Goal: Transaction & Acquisition: Purchase product/service

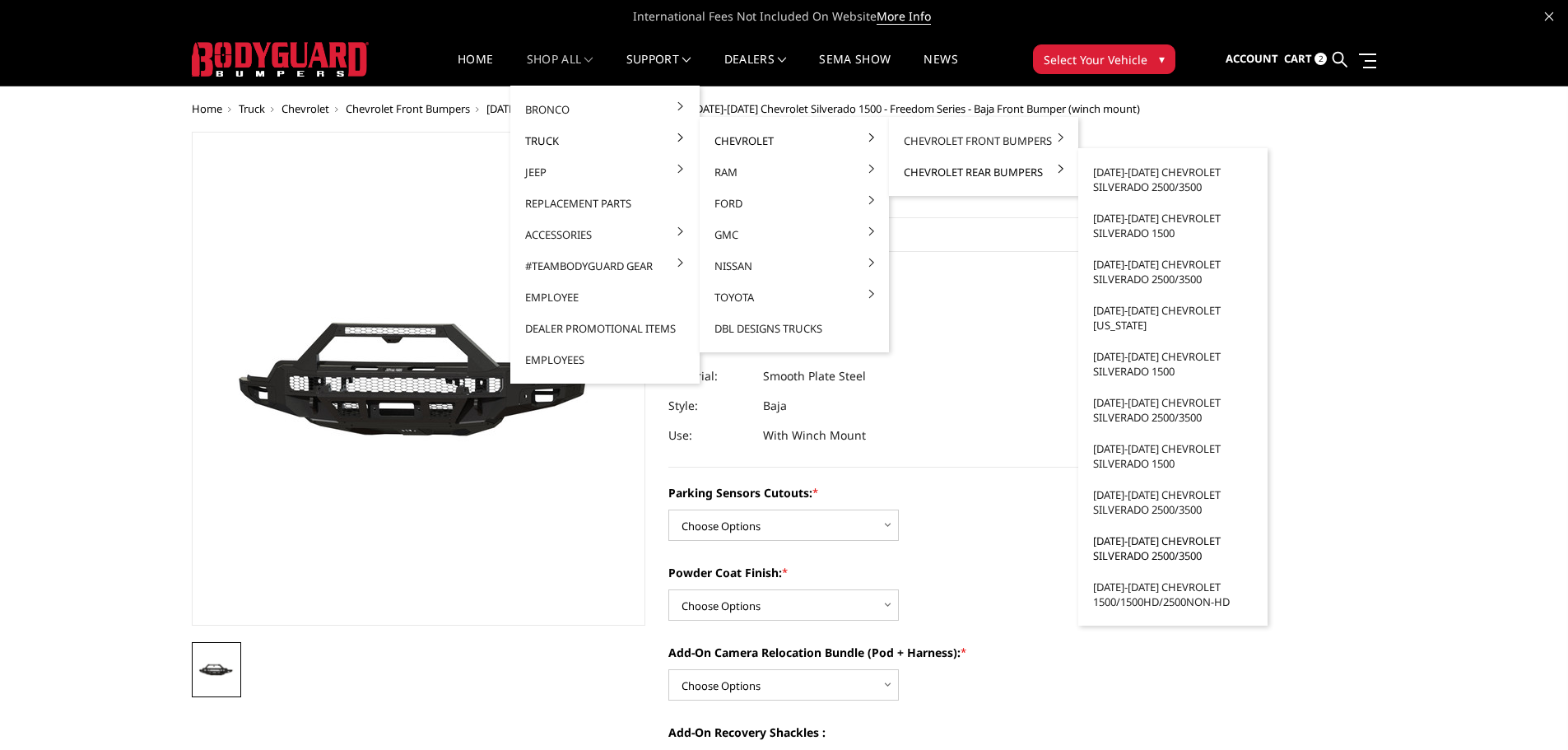
click at [1159, 559] on link "[DATE]-[DATE] Chevrolet Silverado 2500/3500" at bounding box center [1172, 548] width 176 height 46
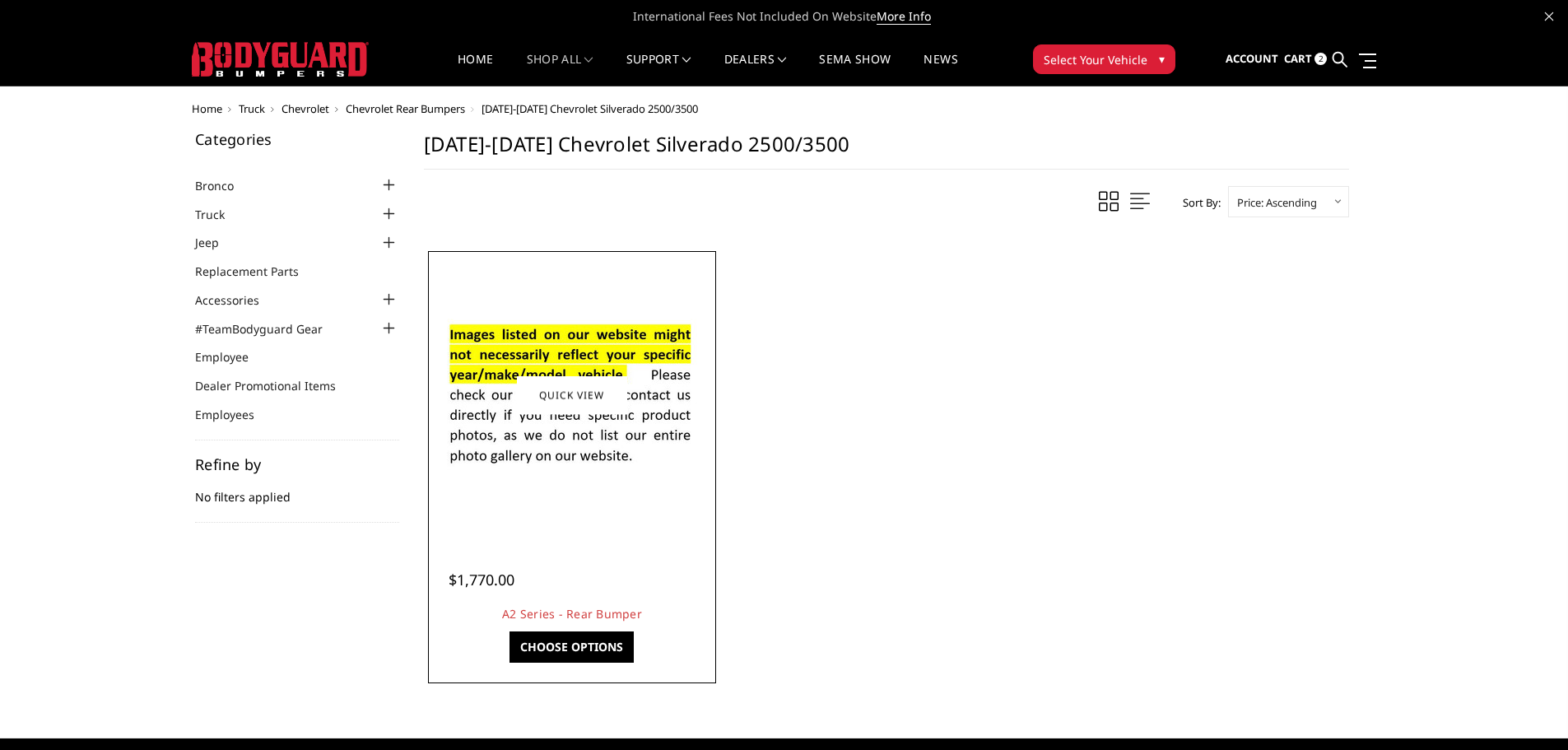
click at [555, 428] on img at bounding box center [571, 395] width 263 height 180
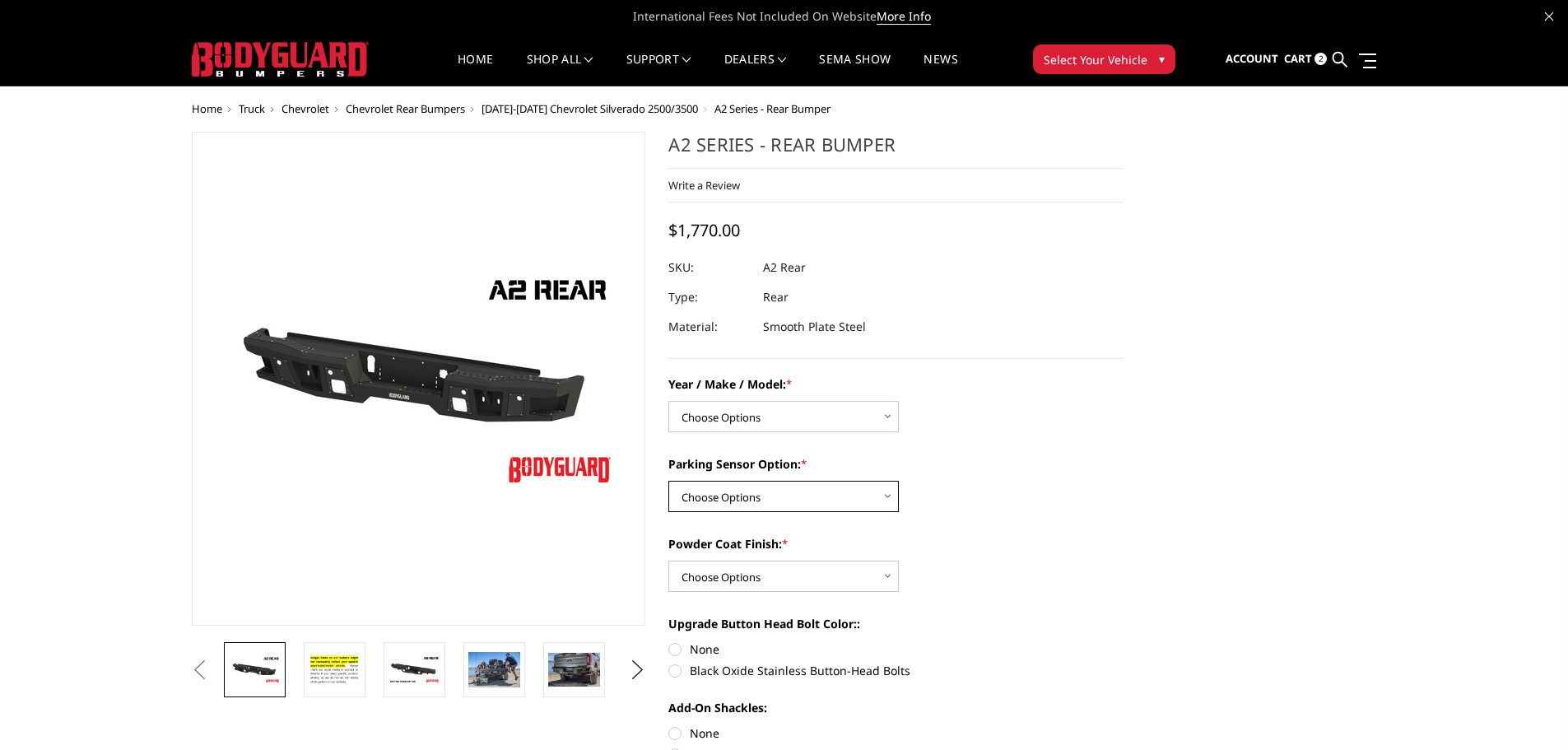
click at [856, 497] on select "Choose Options Yes - With sensor cutouts No - Without sensor cutouts" at bounding box center [784, 496] width 231 height 31
select select "565"
click at [668, 481] on select "Choose Options Yes - With sensor cutouts No - Without sensor cutouts" at bounding box center [784, 496] width 231 height 31
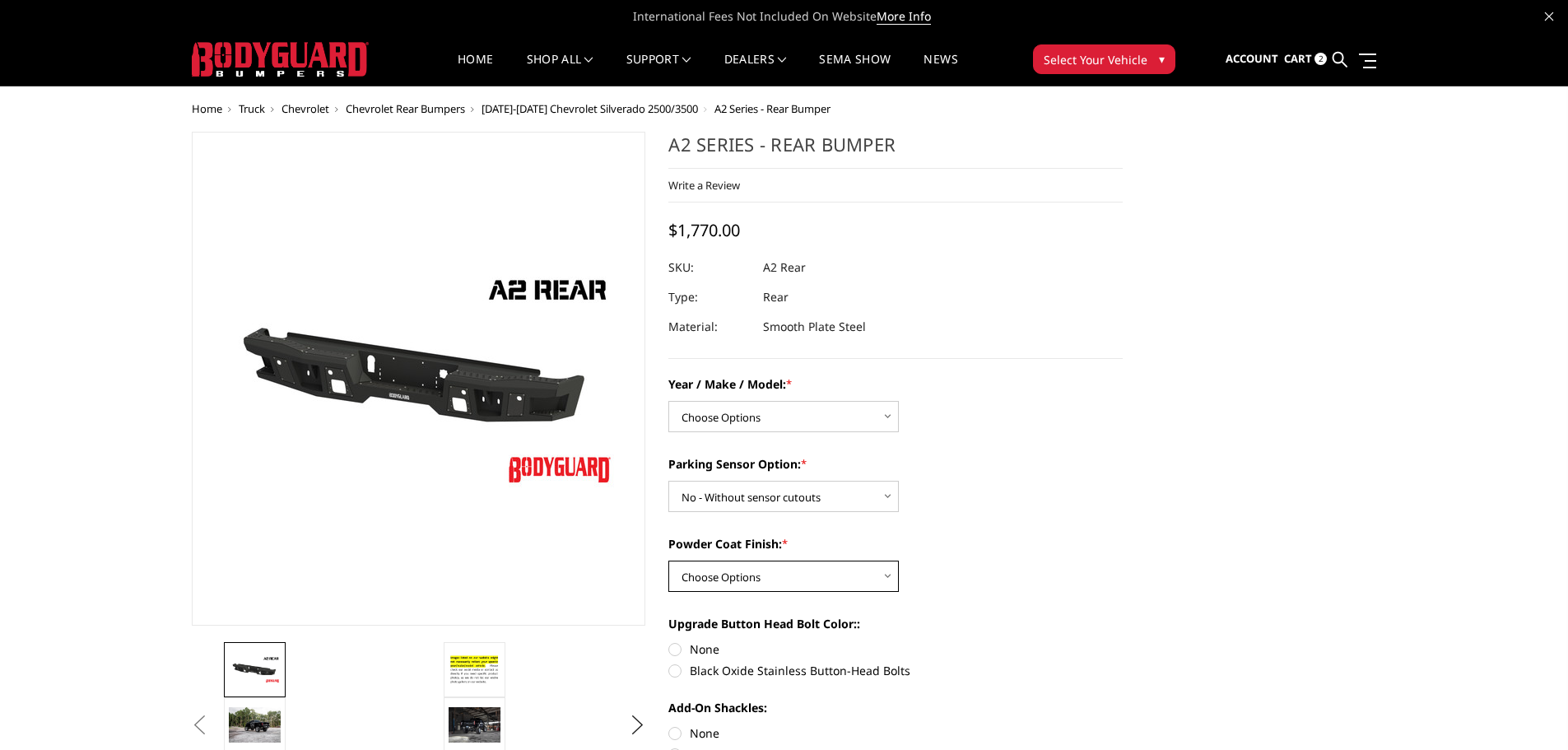
click at [845, 576] on select "Choose Options Bare metal (included) Texture black powder coat" at bounding box center [784, 575] width 231 height 31
click at [876, 416] on select "Choose Options Chevrolet/GMC 20-24 2500 / 3500 Chevrolet/GMC 15-19 2500 / 3500 …" at bounding box center [784, 416] width 231 height 31
select select "1459"
click at [668, 401] on select "Choose Options Chevrolet/GMC 20-24 2500 / 3500 Chevrolet/GMC 15-19 2500 / 3500 …" at bounding box center [784, 416] width 231 height 31
click at [212, 723] on button "Previous" at bounding box center [200, 725] width 25 height 25
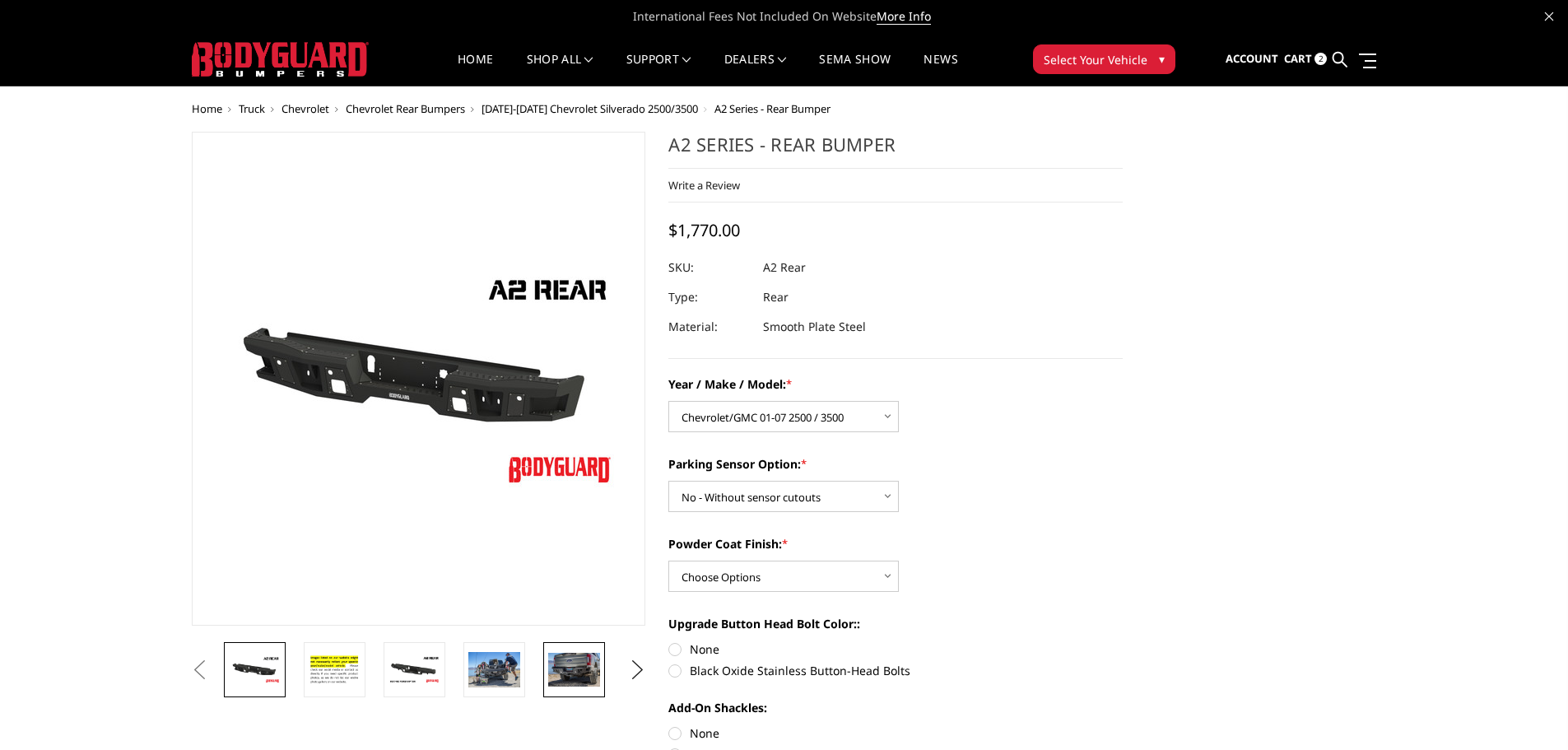
click at [564, 666] on img at bounding box center [574, 669] width 52 height 33
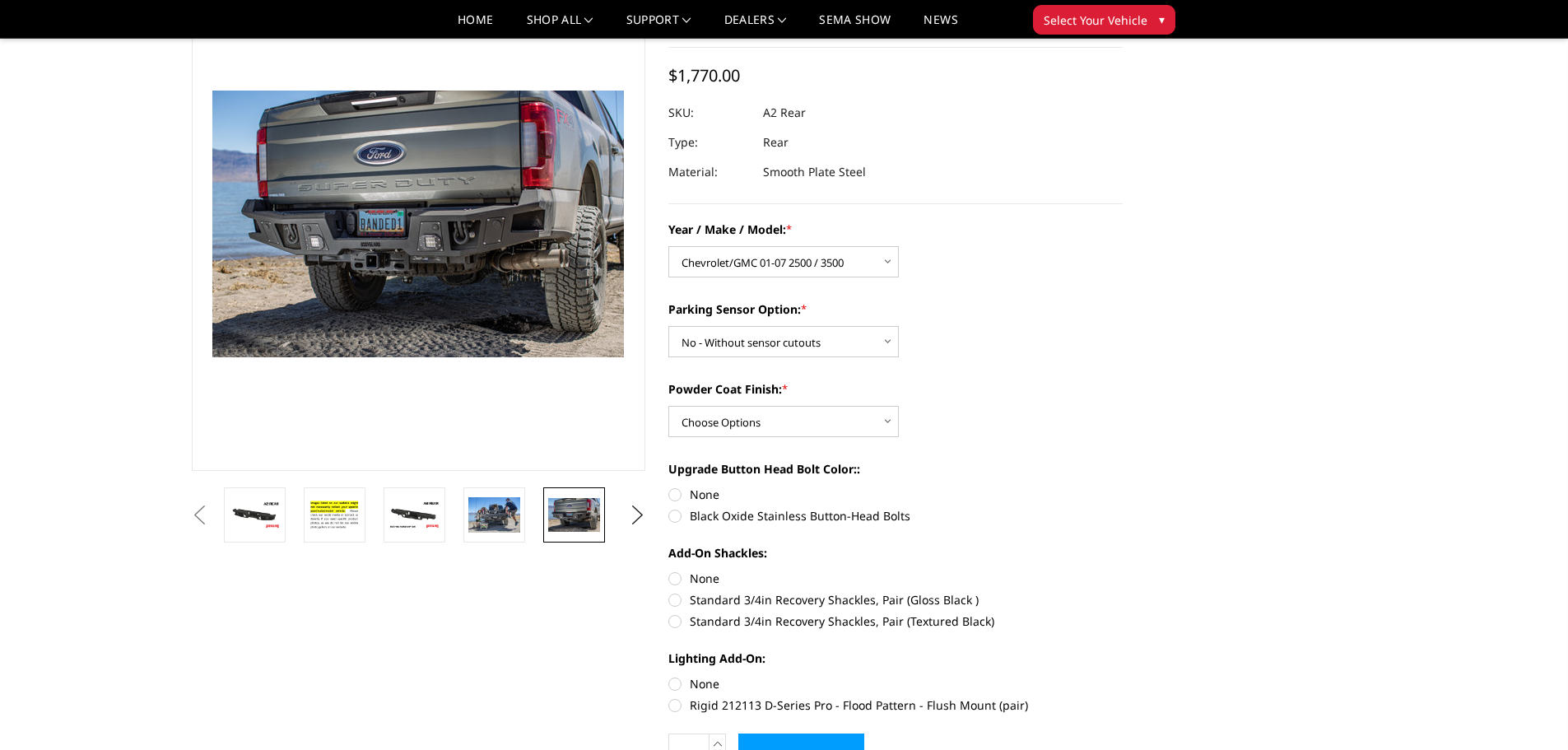
scroll to position [247, 0]
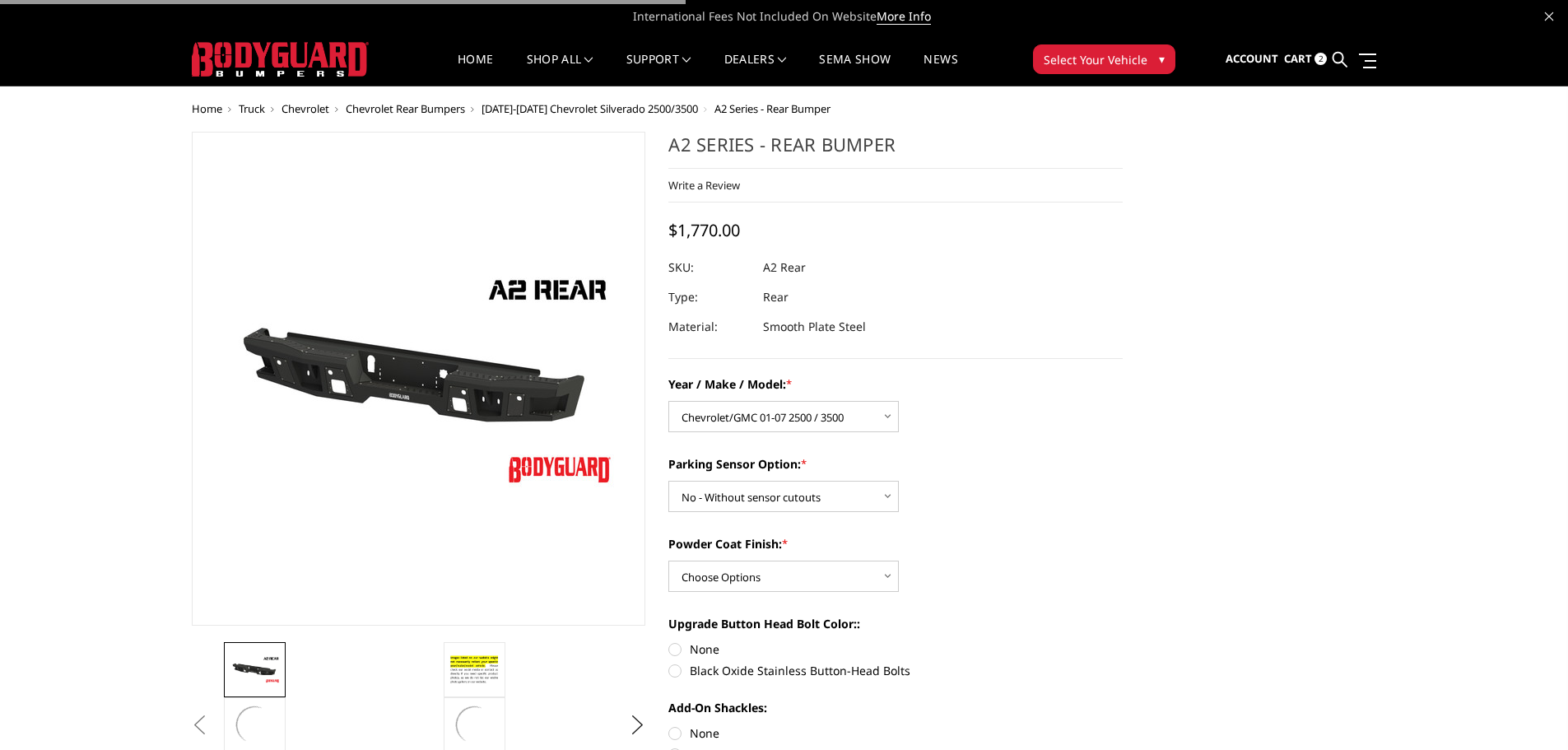
select select "1459"
select select "565"
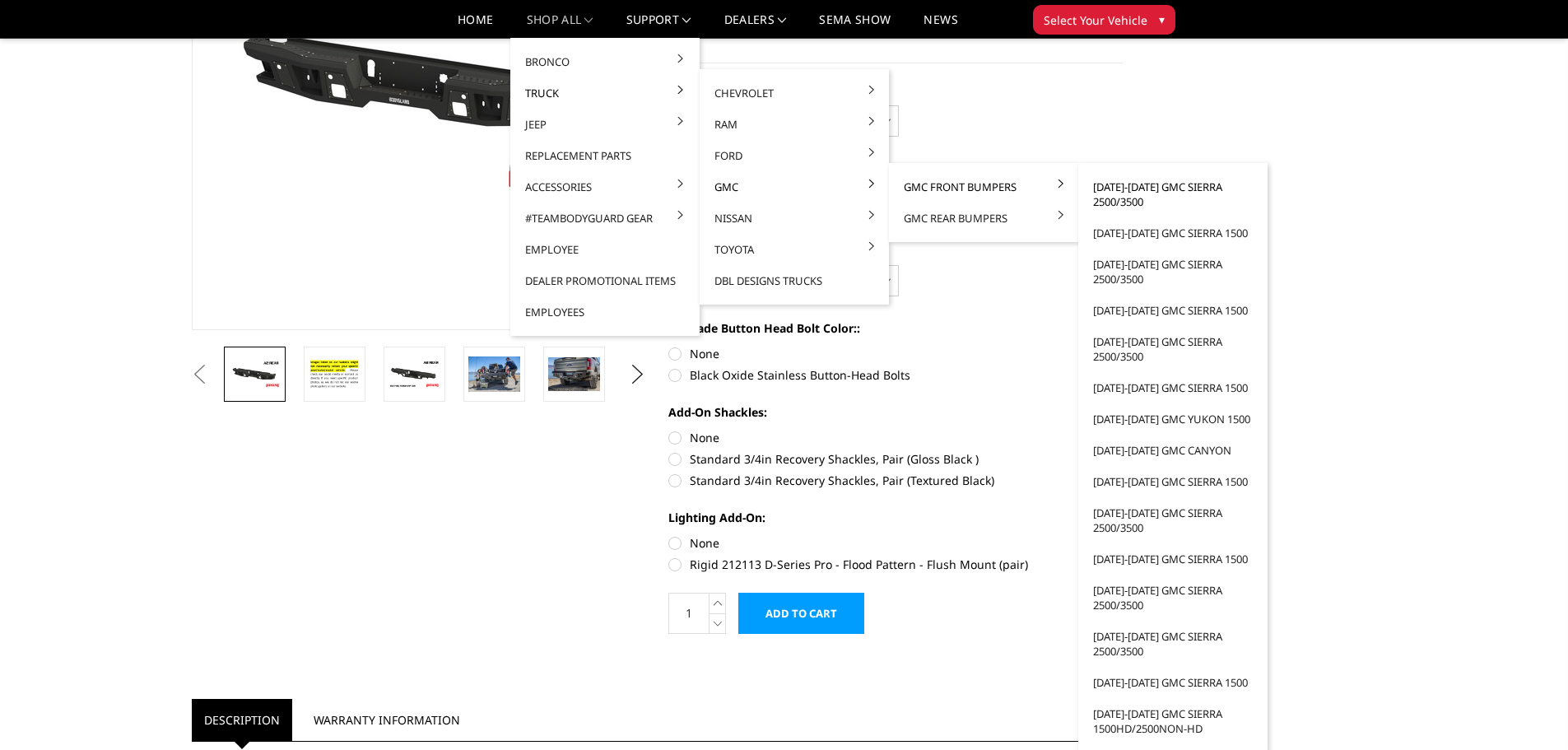
click at [1115, 196] on link "[DATE]-[DATE] GMC Sierra 2500/3500" at bounding box center [1172, 194] width 176 height 46
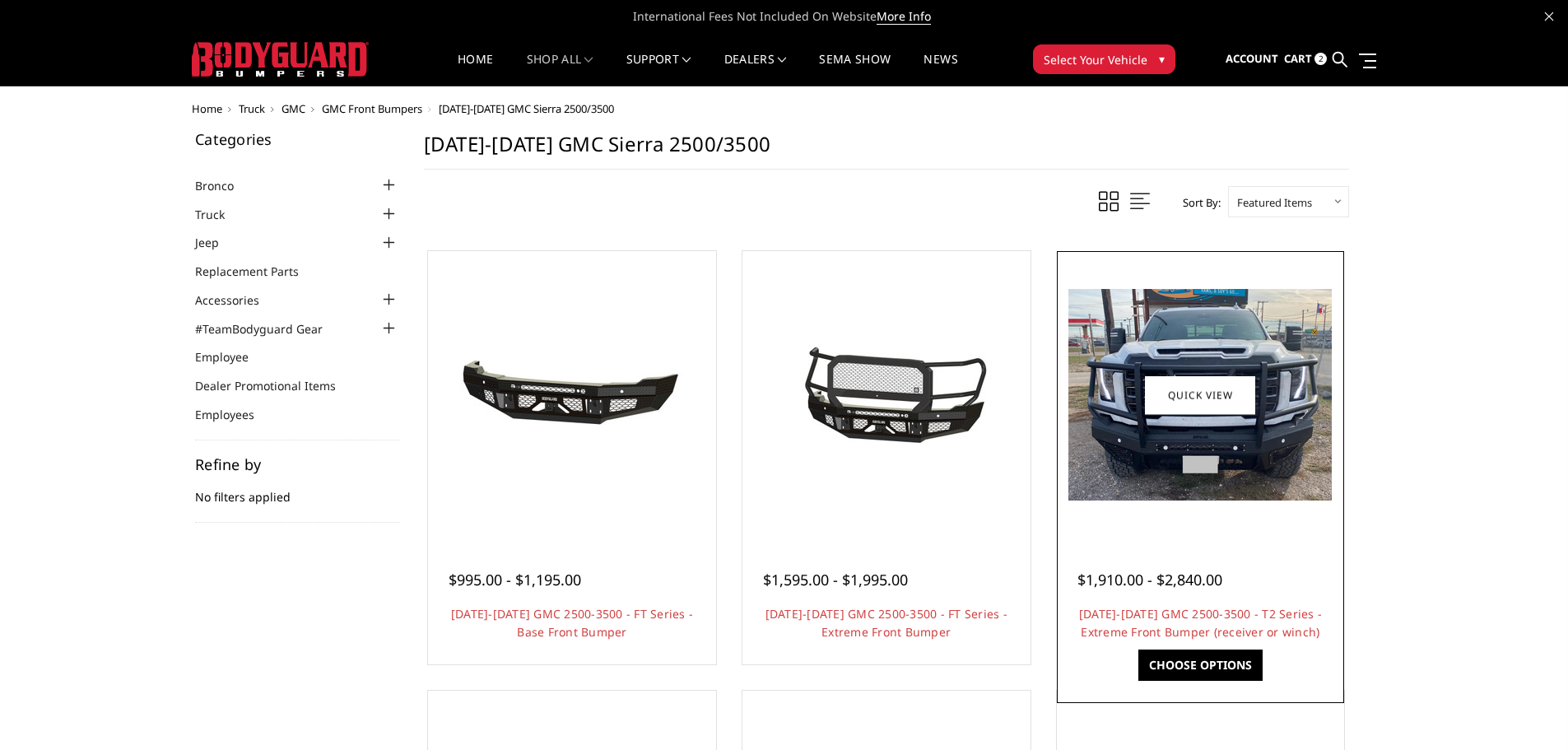
click at [1185, 433] on img at bounding box center [1199, 394] width 263 height 212
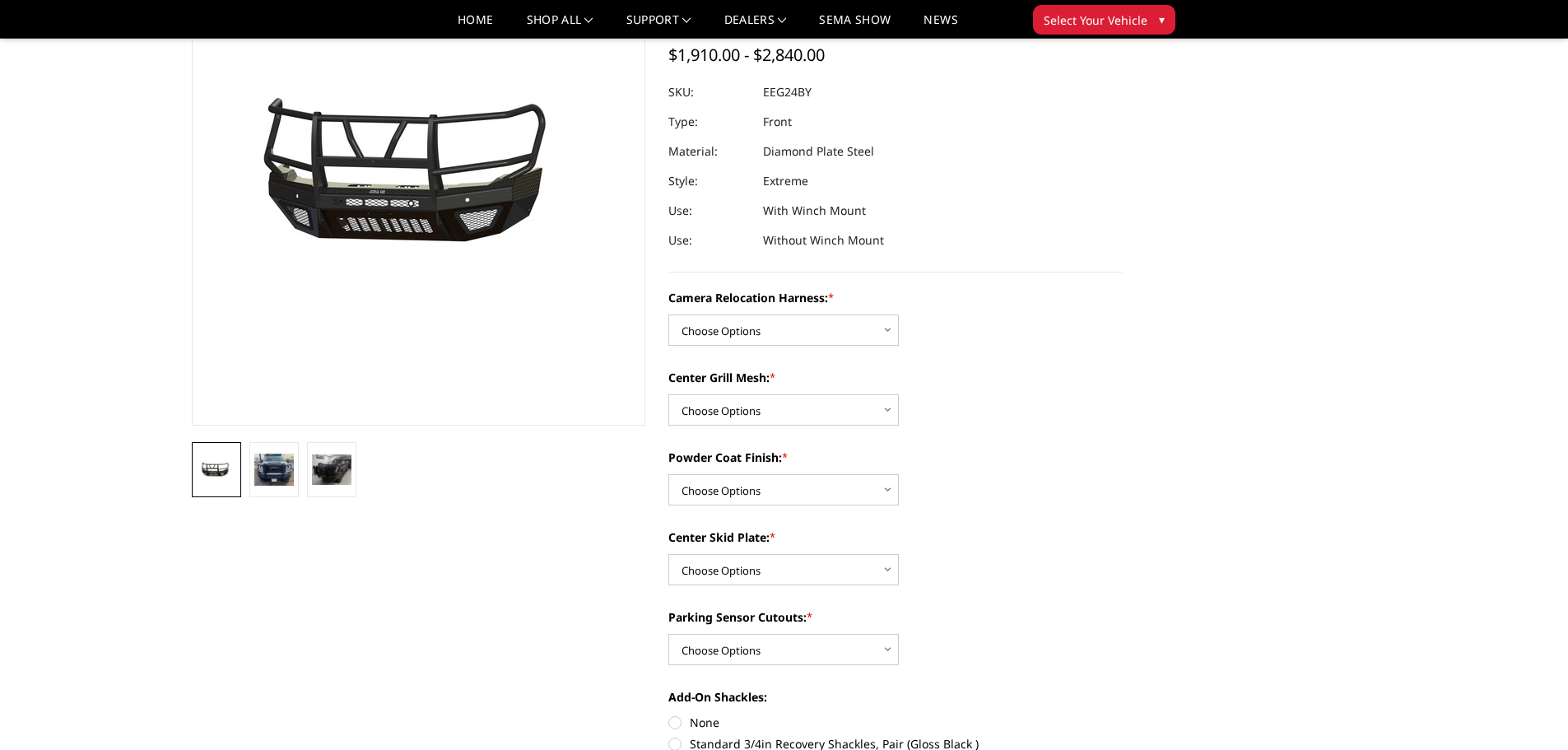
scroll to position [165, 0]
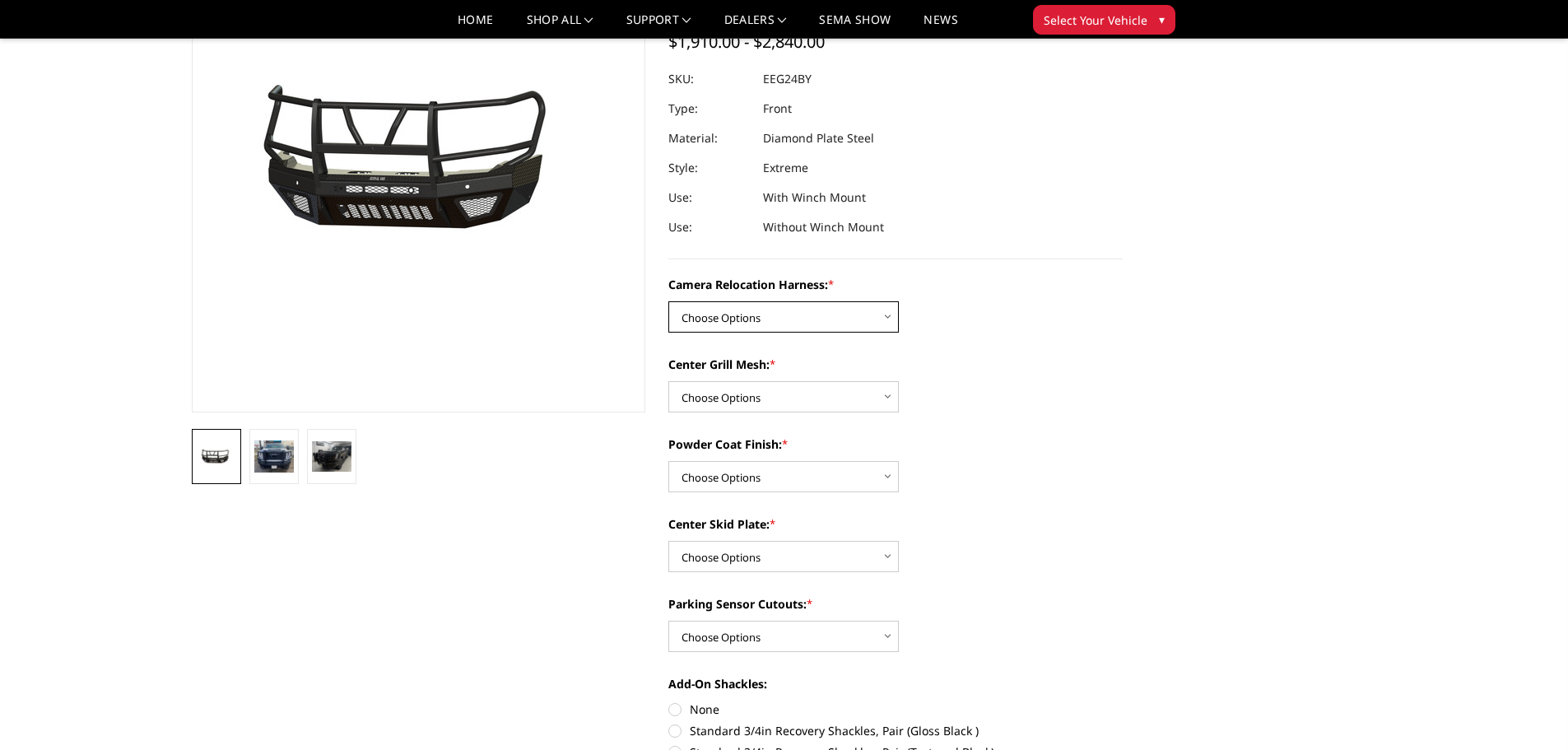
click at [855, 314] on select "Choose Options Without camera harness With camera harness" at bounding box center [784, 316] width 231 height 31
select select "3742"
click at [668, 301] on select "Choose Options Without camera harness With camera harness" at bounding box center [784, 316] width 231 height 31
click at [839, 406] on select "Choose Options Without expanded metal With expanded metal" at bounding box center [784, 396] width 231 height 31
select select "3741"
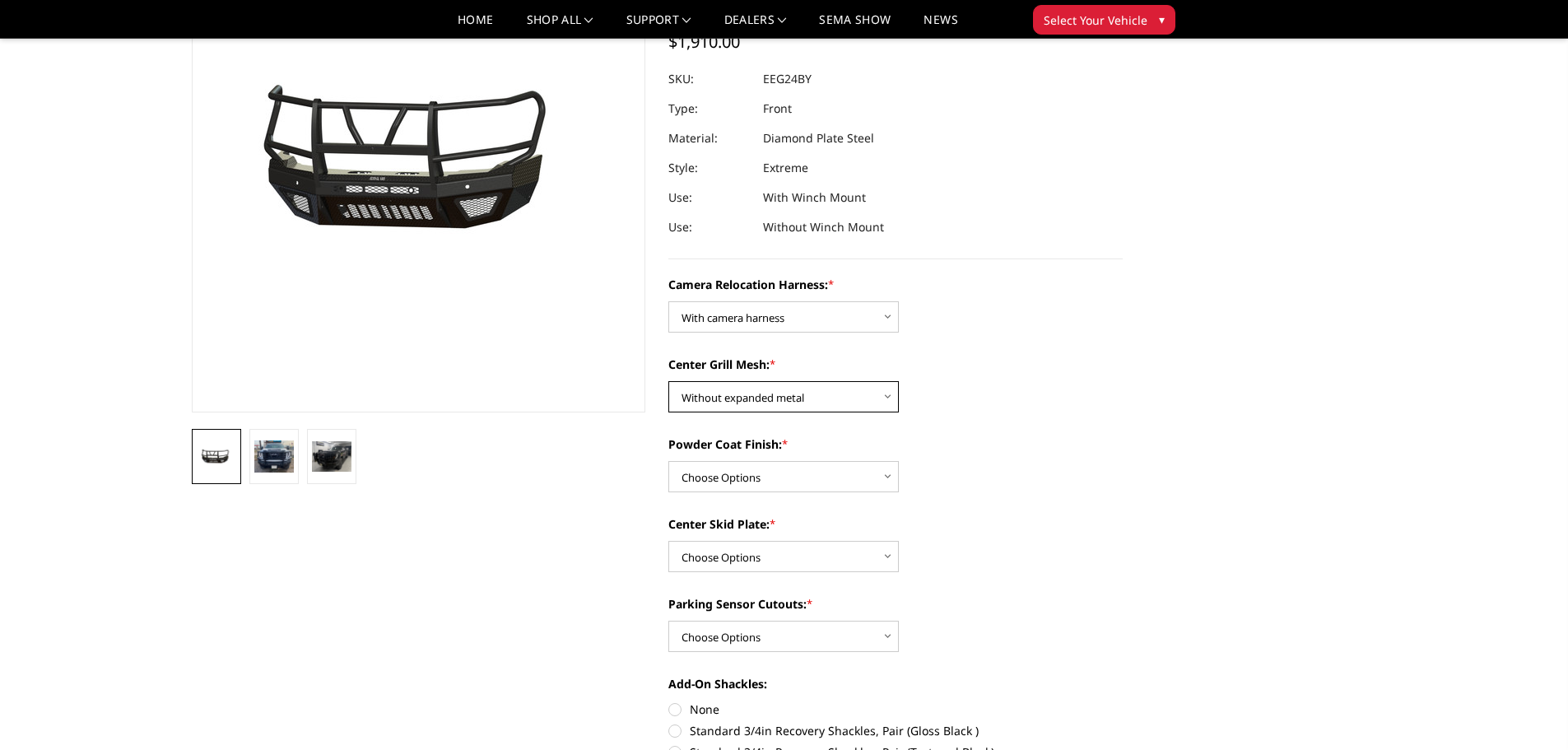
click at [668, 381] on select "Choose Options Without expanded metal With expanded metal" at bounding box center [784, 396] width 231 height 31
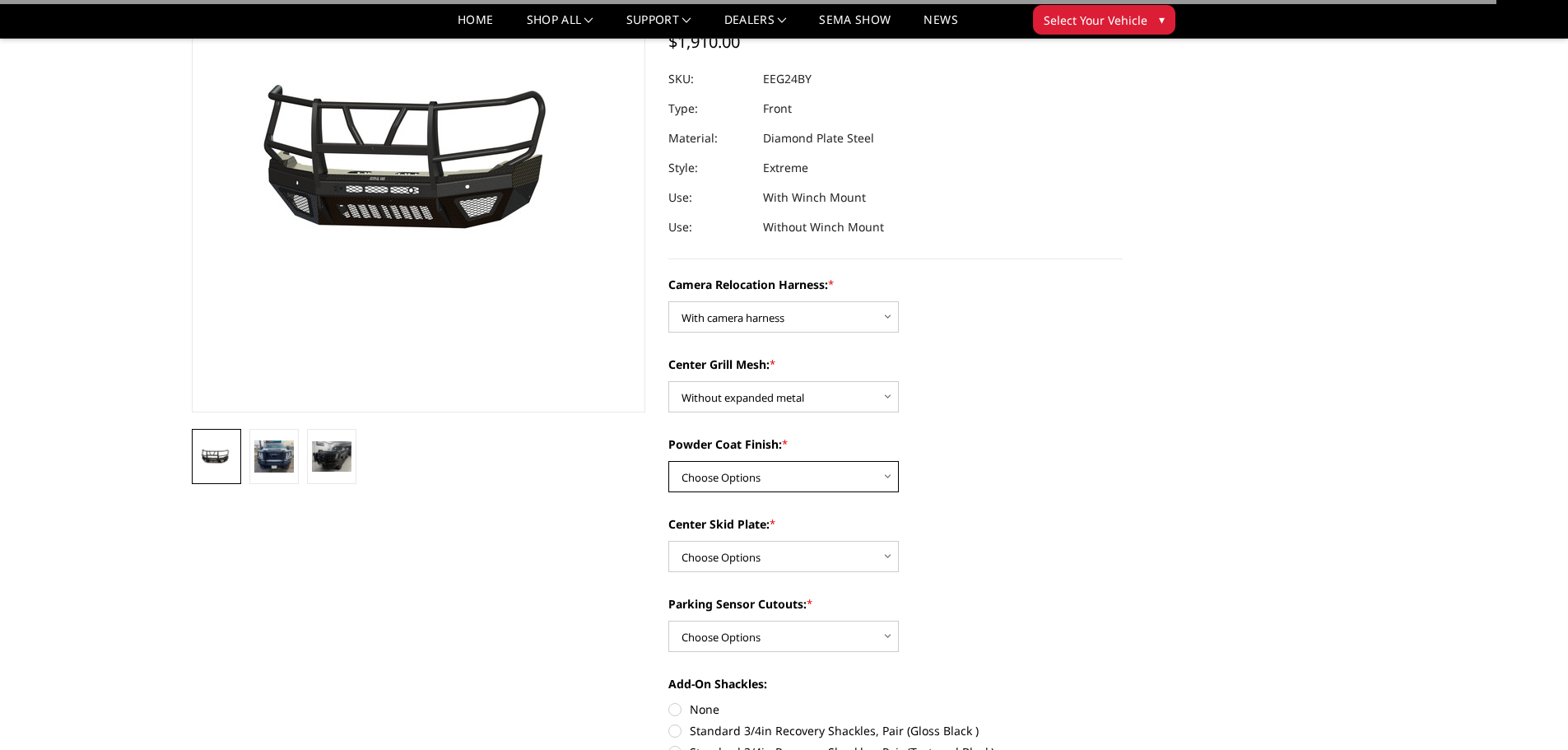
click at [841, 479] on select "Choose Options Textured Black Powder Coat Gloss Black Powder Coat Bare Metal" at bounding box center [784, 476] width 231 height 31
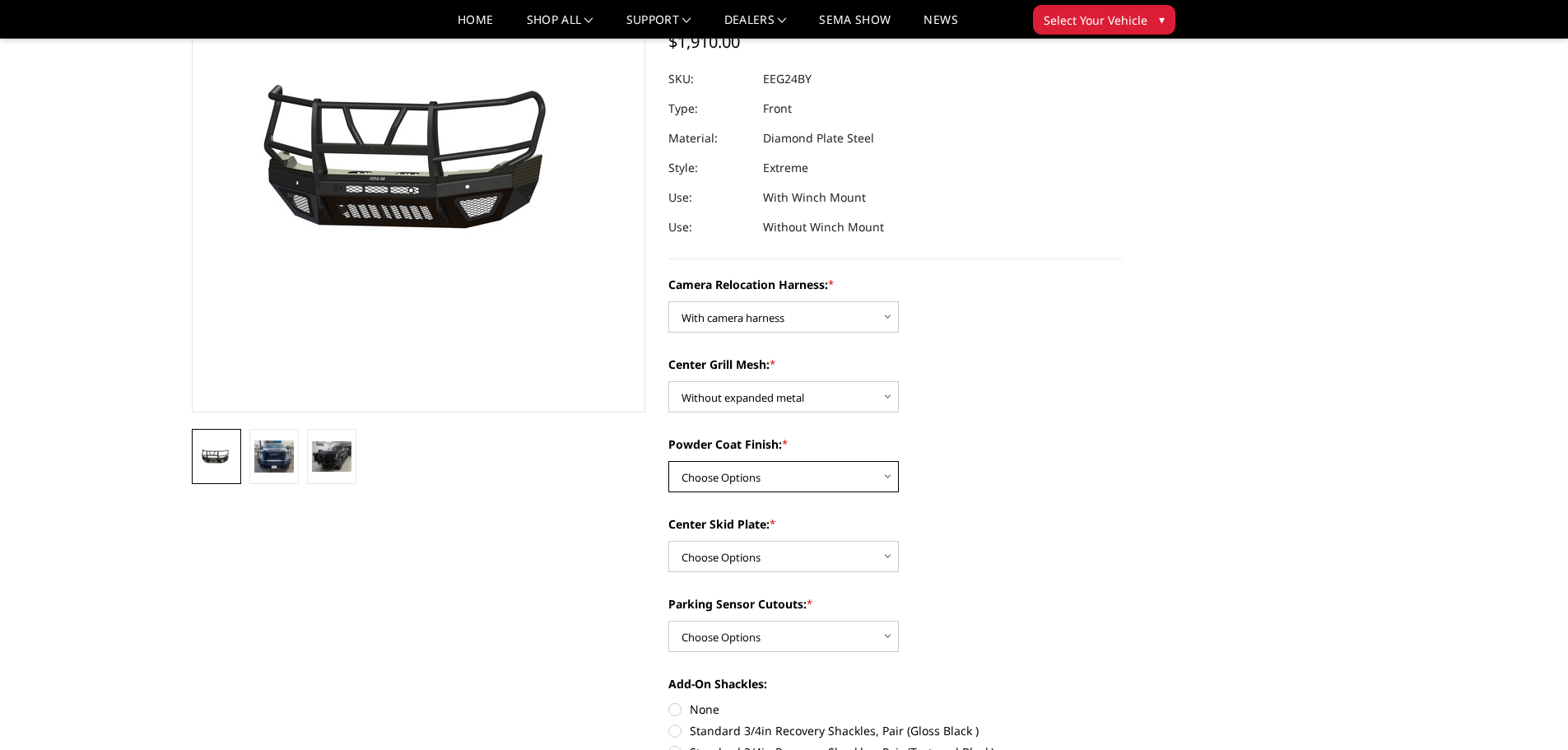
select select "3737"
click at [668, 461] on select "Choose Options Textured Black Powder Coat Gloss Black Powder Coat Bare Metal" at bounding box center [784, 476] width 231 height 31
click at [960, 539] on div "Center Skid Plate: * Choose Options Winch Mount Skid Plate Standard Skid Plate …" at bounding box center [895, 543] width 454 height 57
click at [844, 637] on select "Choose Options Yes - With Parking Sensor Cutouts" at bounding box center [784, 635] width 231 height 31
select select "3733"
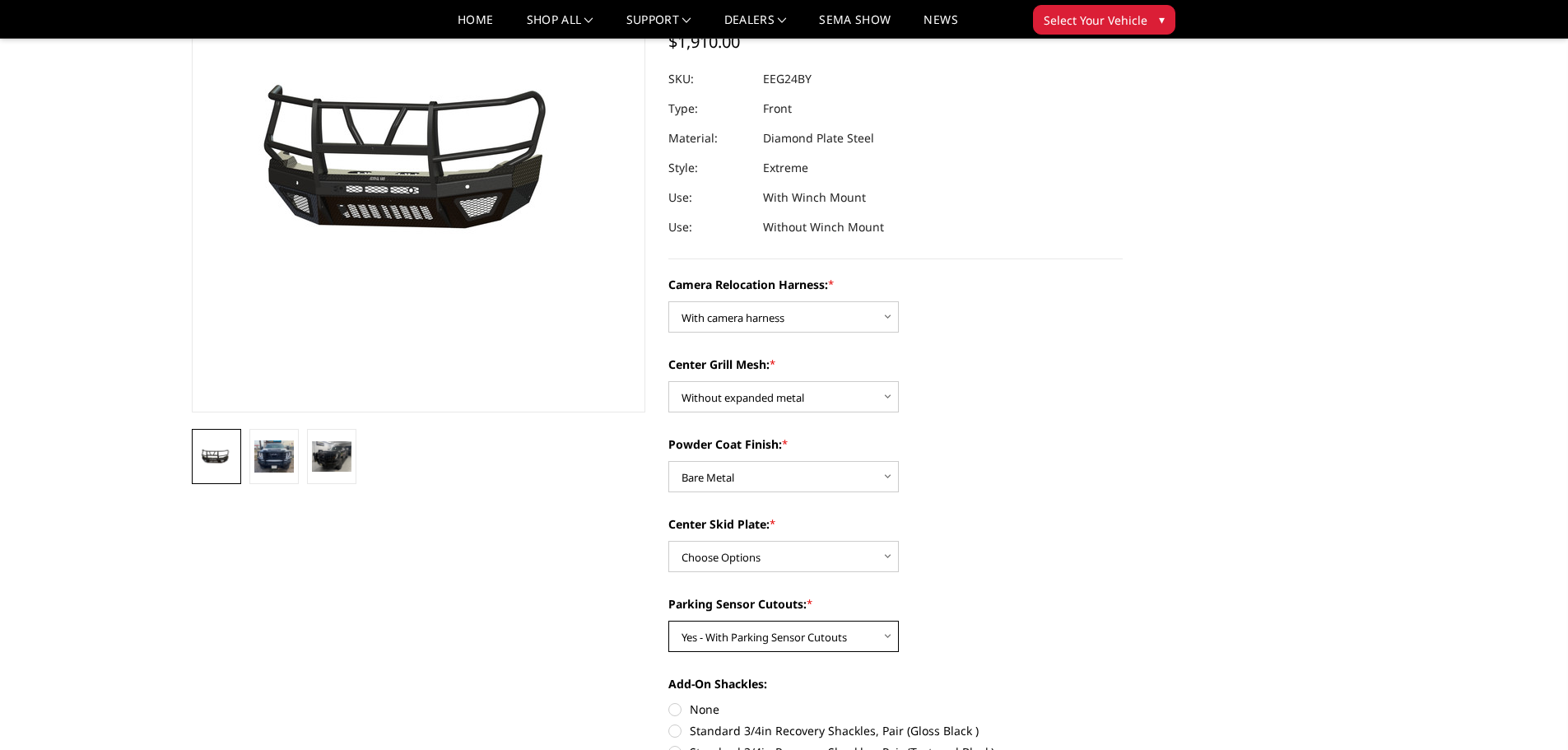
click at [668, 620] on select "Choose Options Yes - With Parking Sensor Cutouts" at bounding box center [784, 635] width 231 height 31
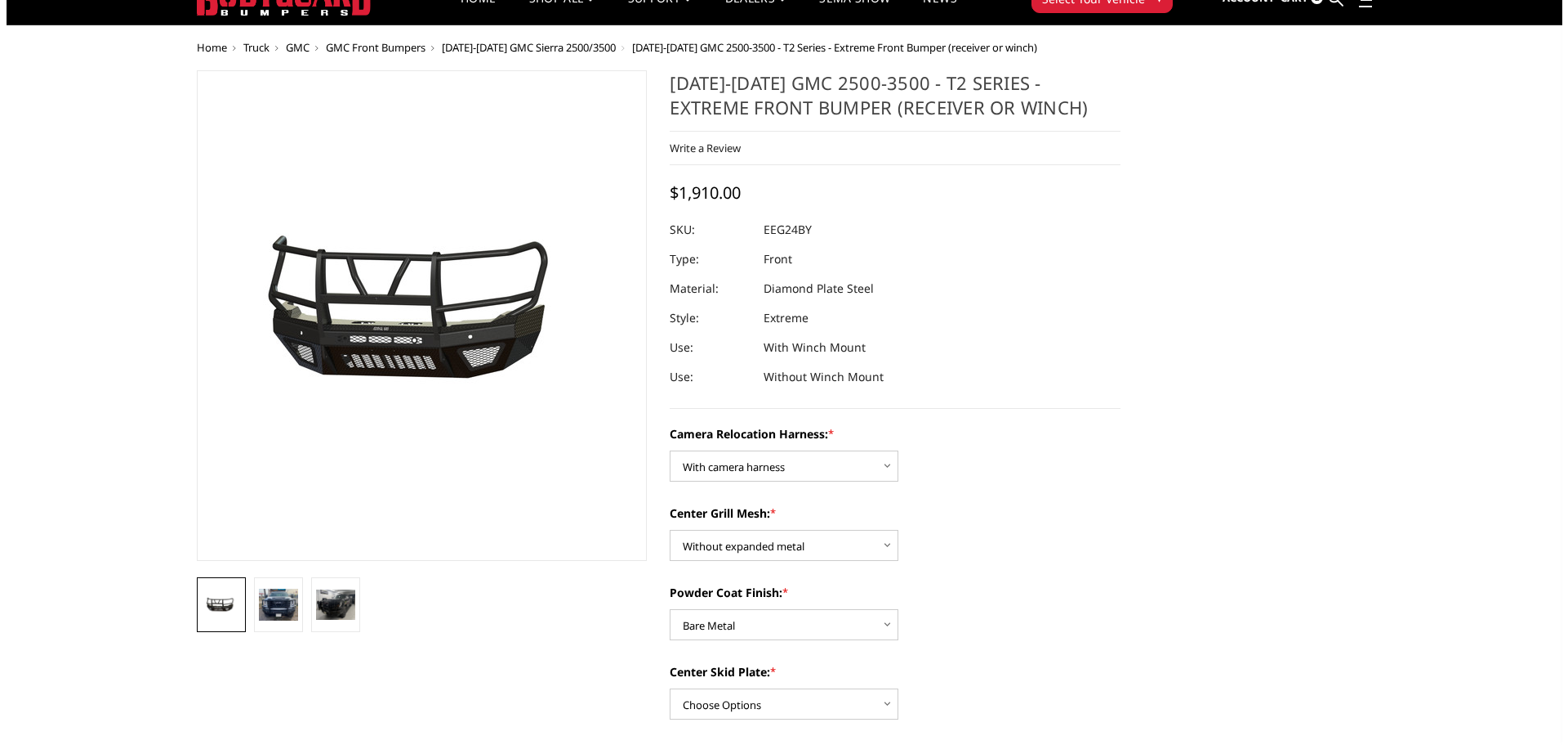
scroll to position [0, 0]
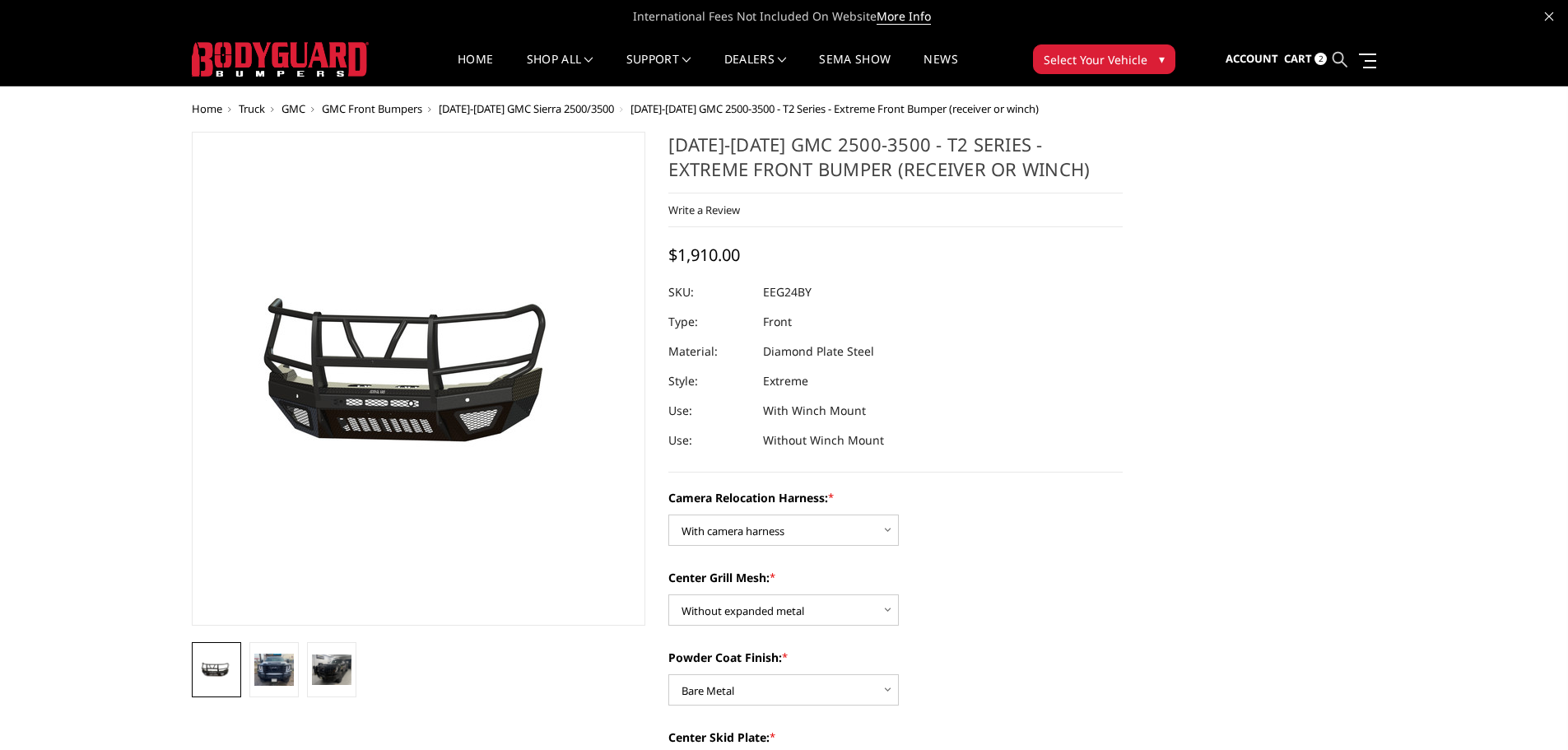
click at [1343, 54] on icon at bounding box center [1340, 59] width 15 height 15
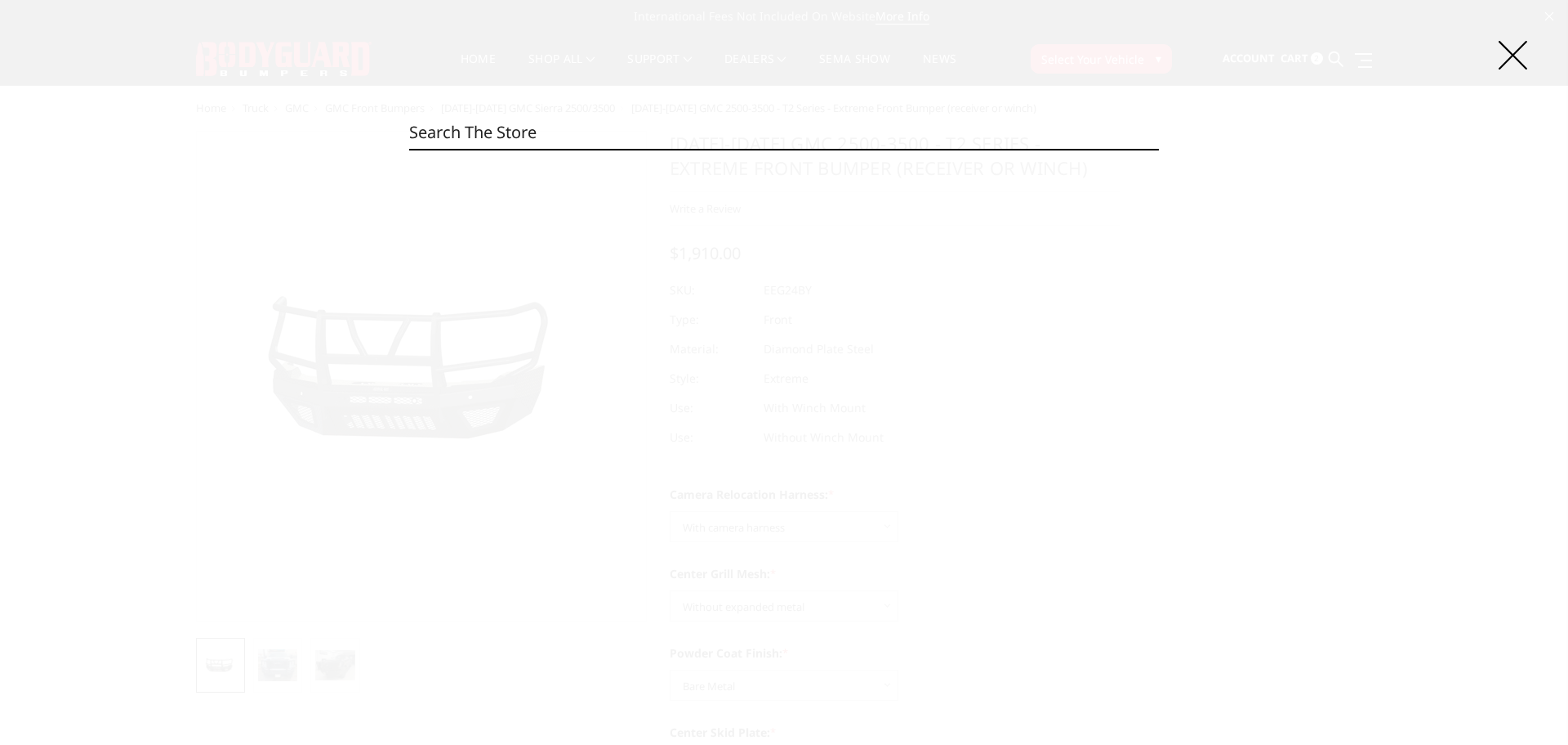
click at [720, 131] on input "Search" at bounding box center [784, 132] width 750 height 32
click at [474, 134] on input "DFC19" at bounding box center [784, 132] width 750 height 32
type input "DFC"
click at [579, 229] on link "[DATE]-[DATE] Chevrolet/GMC - A2 Series - Rear Bumper" at bounding box center [648, 236] width 269 height 29
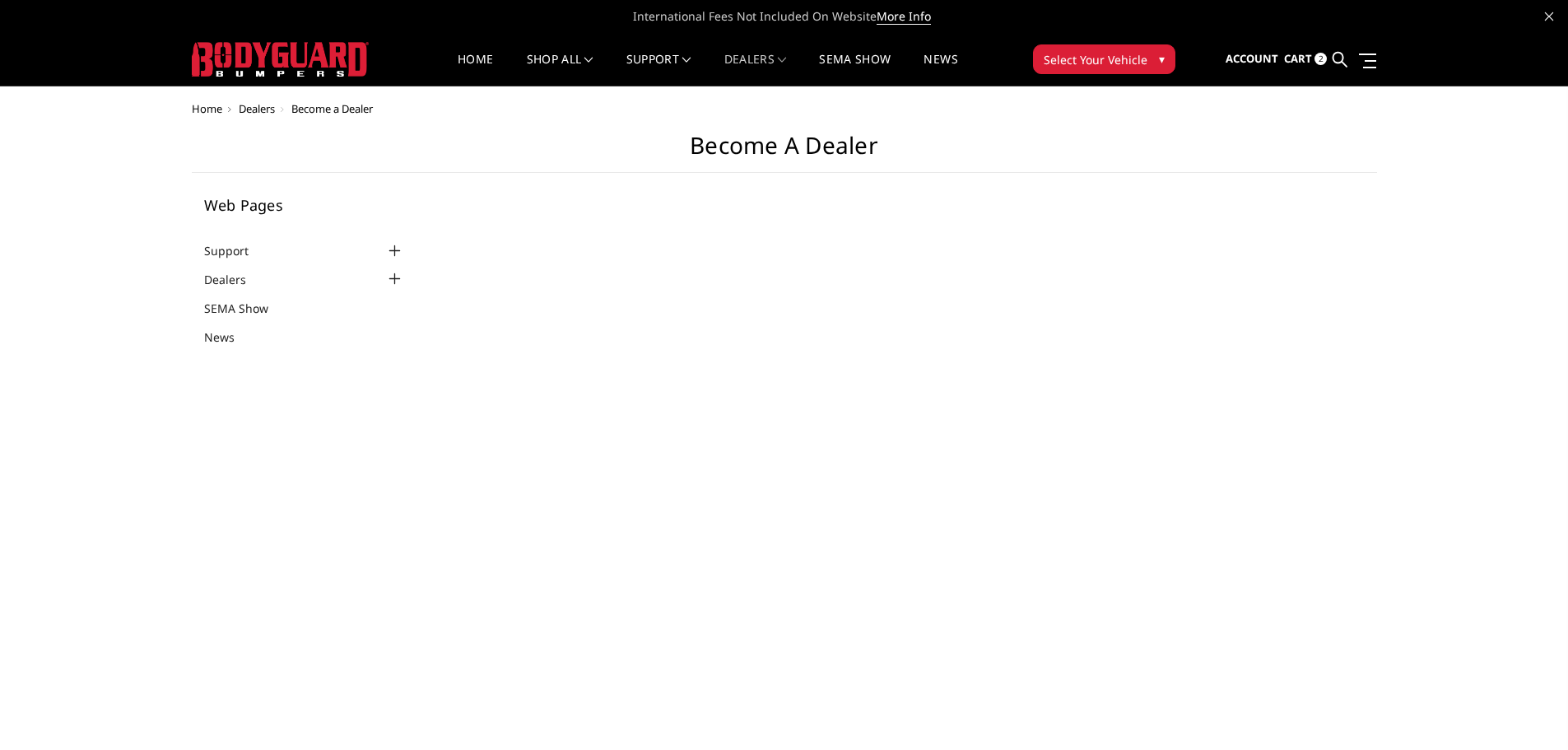
select select "US"
